Goal: Information Seeking & Learning: Find specific fact

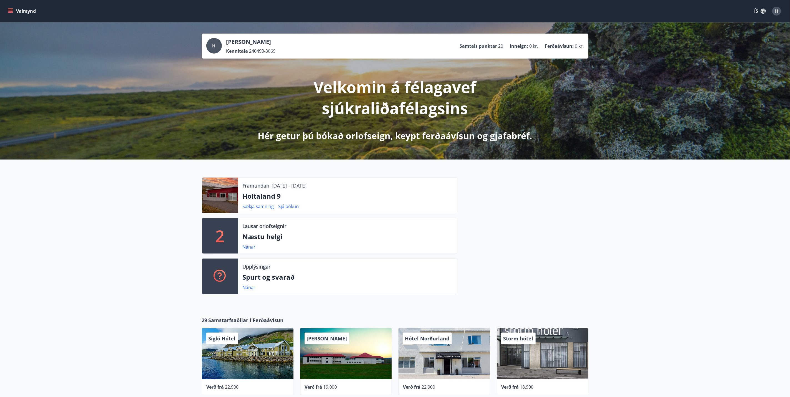
click at [10, 11] on icon "menu" at bounding box center [11, 11] width 6 height 1
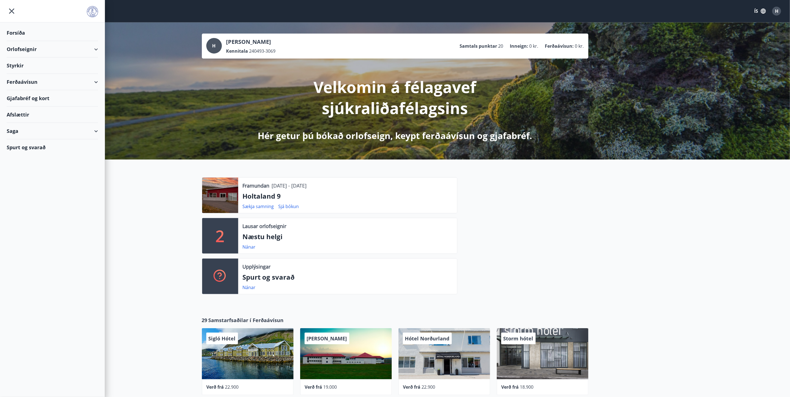
click at [28, 44] on div "Orlofseignir" at bounding box center [52, 49] width 91 height 16
click at [35, 166] on div "Spurt og svarað" at bounding box center [52, 171] width 91 height 16
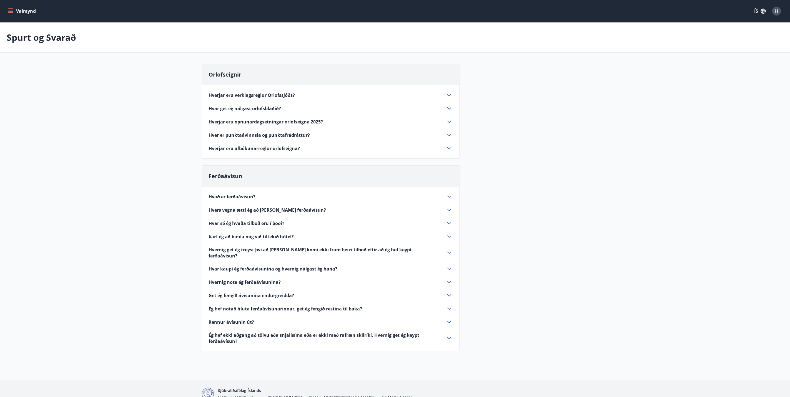
click at [269, 121] on span "Hverjar eru opnunardagsetningar orlofseigna 2025?" at bounding box center [266, 122] width 114 height 6
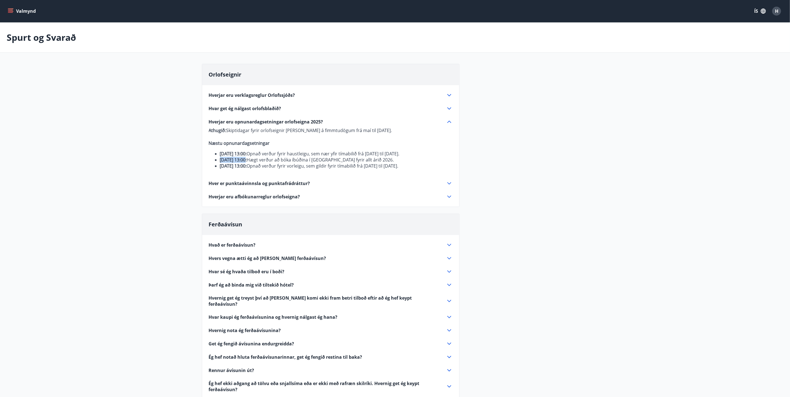
drag, startPoint x: 221, startPoint y: 165, endPoint x: 247, endPoint y: 167, distance: 26.4
click at [247, 163] on strong "[DATE] 13:00:" at bounding box center [233, 160] width 27 height 6
drag, startPoint x: 282, startPoint y: 167, endPoint x: 371, endPoint y: 167, distance: 89.7
click at [371, 163] on li "[DATE] 13:00: Hægt verður að bóka íbúðina í [GEOGRAPHIC_DATA] fyrir allt árið 2…" at bounding box center [336, 160] width 233 height 6
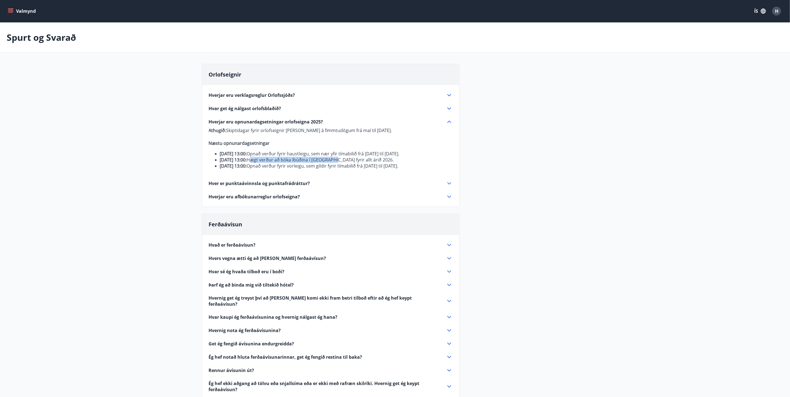
click at [371, 163] on li "[DATE] 13:00: Hægt verður að bóka íbúðina í [GEOGRAPHIC_DATA] fyrir allt árið 2…" at bounding box center [336, 160] width 233 height 6
click at [239, 163] on strong "[DATE] 13:00:" at bounding box center [233, 160] width 27 height 6
click at [221, 163] on strong "[DATE] 13:00:" at bounding box center [233, 160] width 27 height 6
click at [223, 163] on strong "[DATE] 13:00:" at bounding box center [233, 160] width 27 height 6
click at [226, 163] on strong "[DATE] 13:00:" at bounding box center [233, 160] width 27 height 6
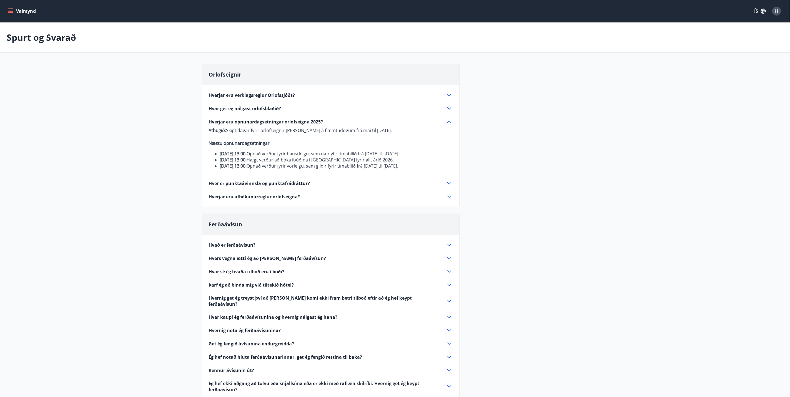
drag, startPoint x: 226, startPoint y: 166, endPoint x: 247, endPoint y: 168, distance: 21.2
click at [247, 163] on strong "[DATE] 13:00:" at bounding box center [233, 160] width 27 height 6
